Goal: Navigation & Orientation: Find specific page/section

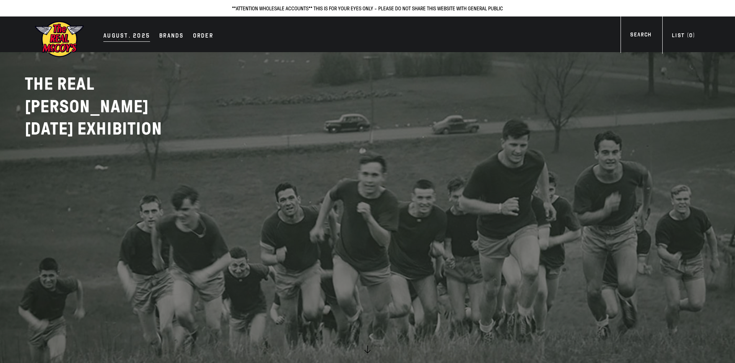
click at [130, 35] on div "AUGUST. 2025" at bounding box center [126, 36] width 47 height 11
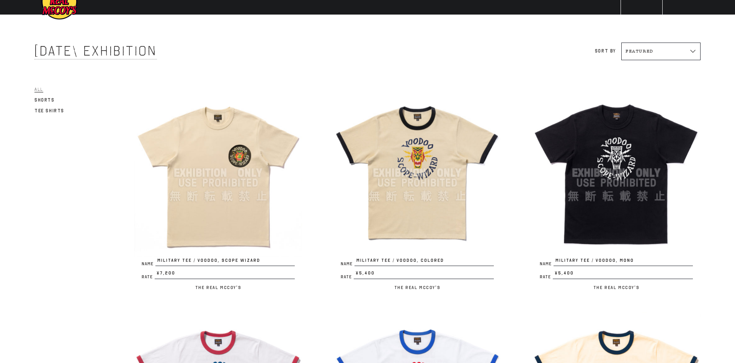
scroll to position [39, 0]
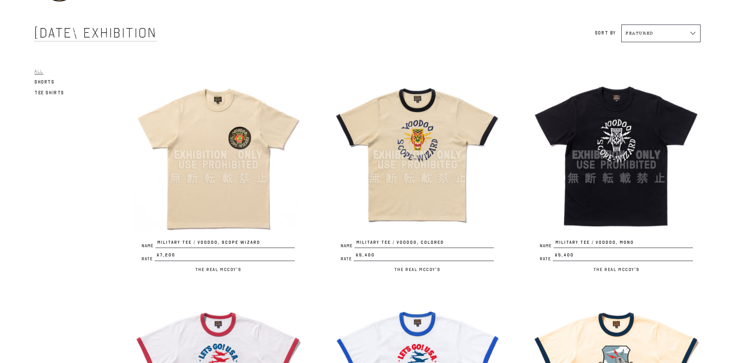
click at [621, 24] on select "Featured Alphabetically, A-Z Alphabetically, Z-A Price, low to high Price, high…" at bounding box center [660, 33] width 79 height 18
click at [692, 31] on select "Featured Alphabetically, A-Z Alphabetically, Z-A Price, low to high Price, high…" at bounding box center [660, 33] width 79 height 18
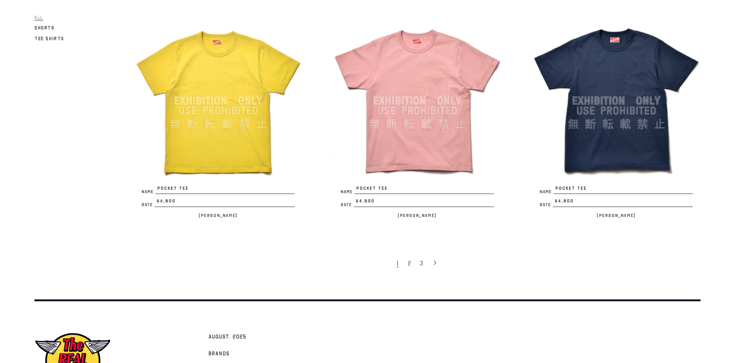
scroll to position [1718, 0]
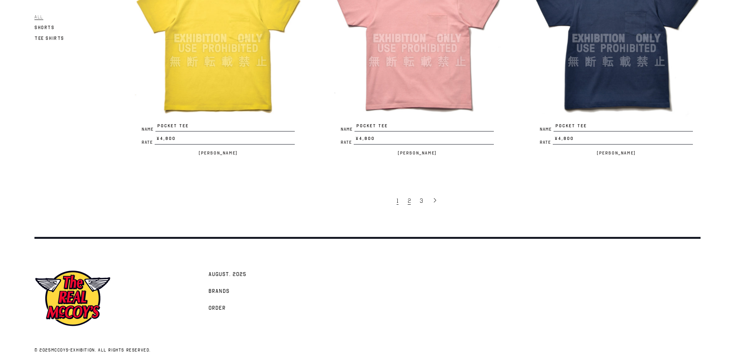
click at [411, 198] on link "2" at bounding box center [410, 200] width 12 height 16
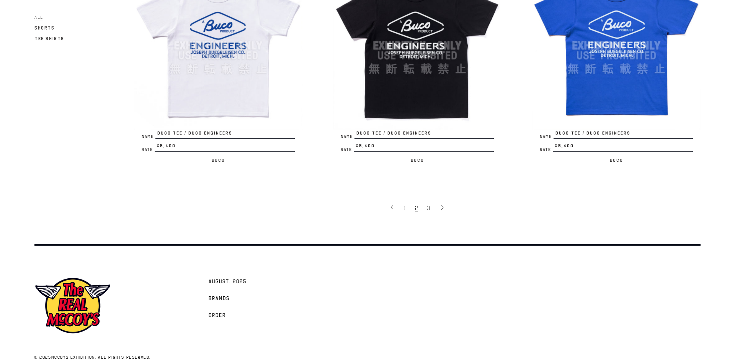
scroll to position [1718, 0]
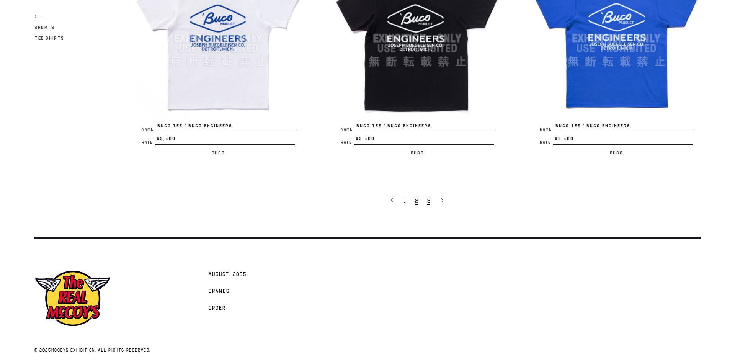
click at [429, 199] on span "3" at bounding box center [428, 201] width 3 height 8
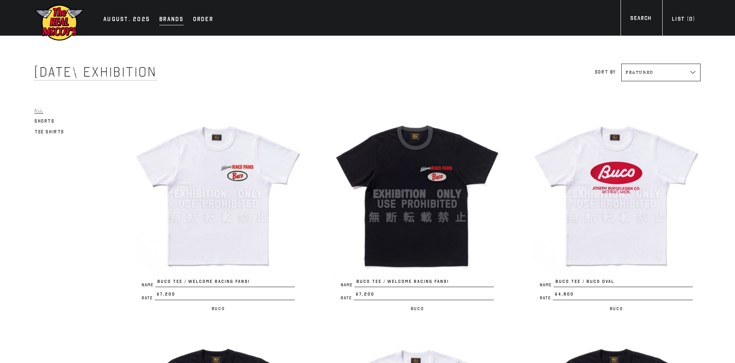
click at [166, 16] on div "Brands" at bounding box center [171, 20] width 24 height 11
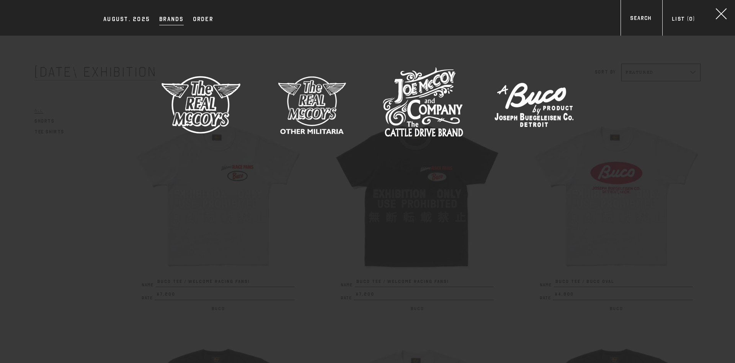
click at [721, 13] on icon at bounding box center [721, 14] width 15 height 15
